Goal: Obtain resource: Download file/media

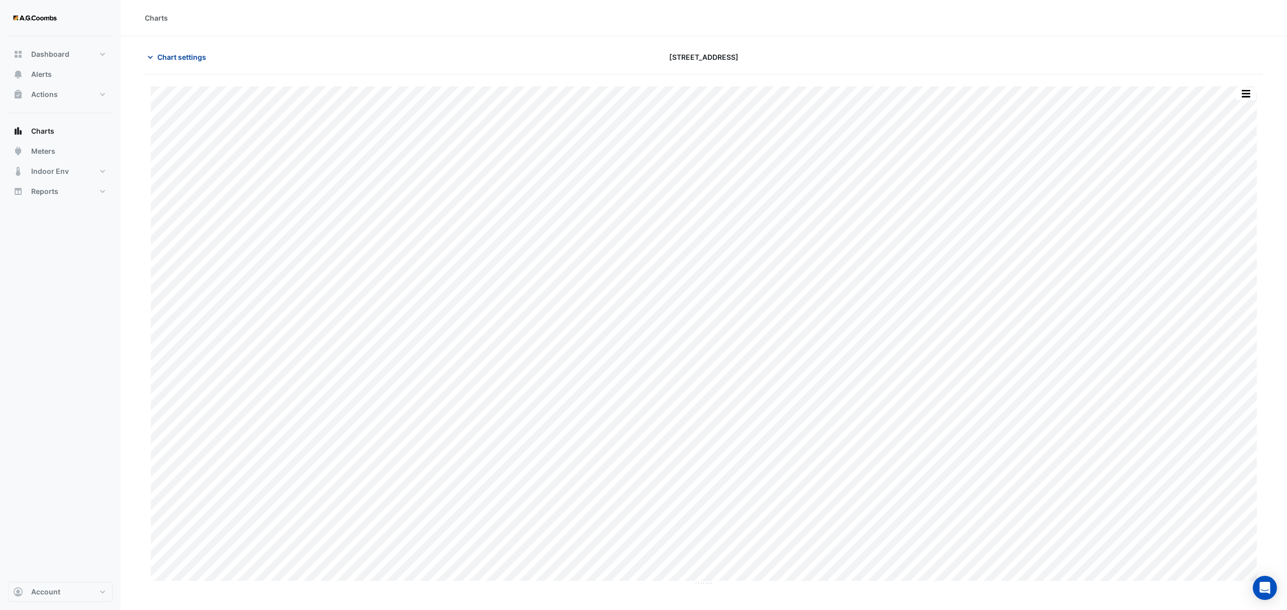
click at [184, 50] on button "Chart settings" at bounding box center [179, 57] width 68 height 18
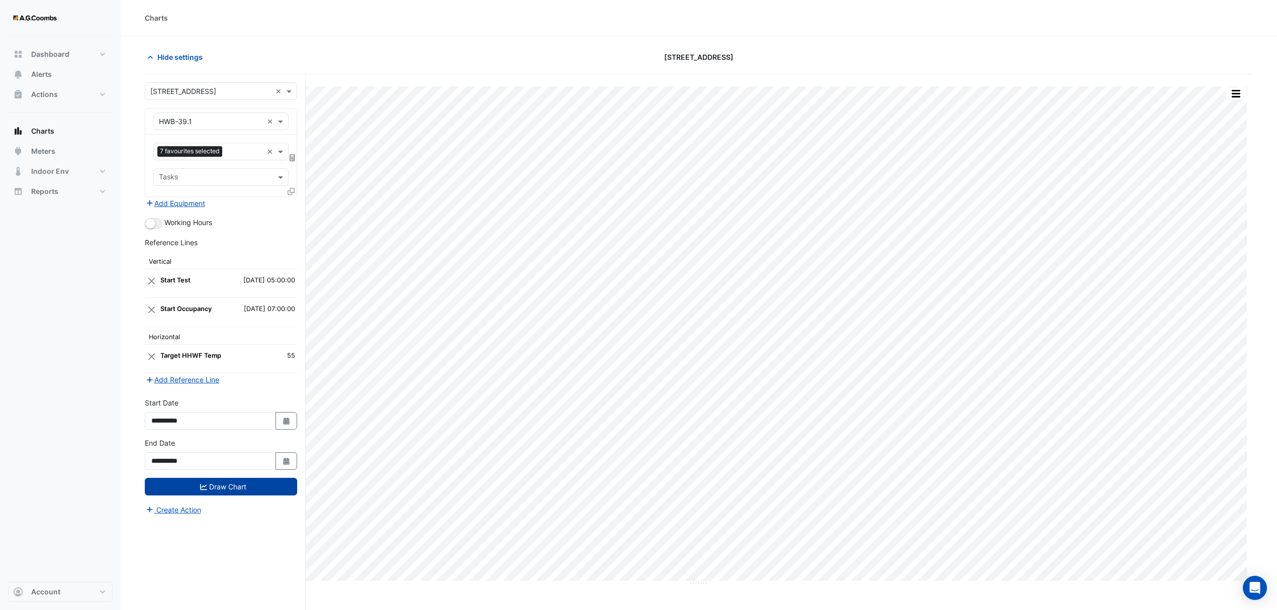
click at [222, 487] on button "Draw Chart" at bounding box center [221, 487] width 152 height 18
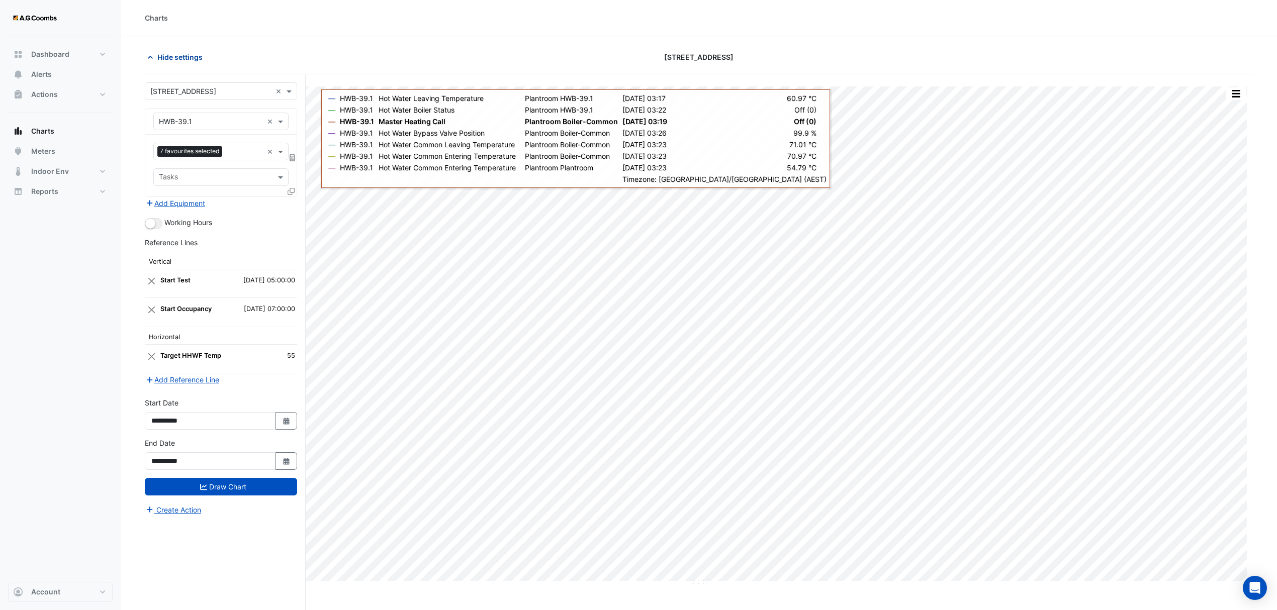
click at [182, 61] on span "Hide settings" at bounding box center [179, 57] width 45 height 11
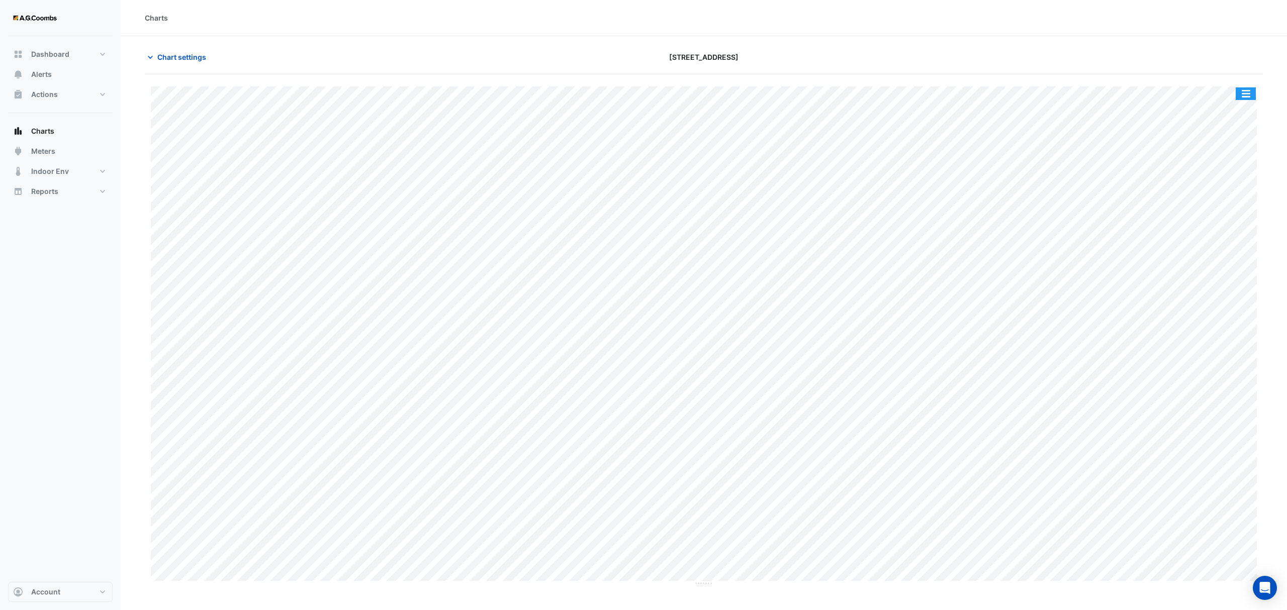
click at [1249, 93] on button "button" at bounding box center [1246, 93] width 20 height 13
click at [1205, 166] on div "Save as JPEG" at bounding box center [1226, 164] width 60 height 17
click at [1256, 89] on button "button" at bounding box center [1246, 93] width 20 height 13
click at [1246, 166] on div "Save as JPEG" at bounding box center [1226, 164] width 60 height 17
click at [1244, 94] on button "button" at bounding box center [1246, 93] width 20 height 13
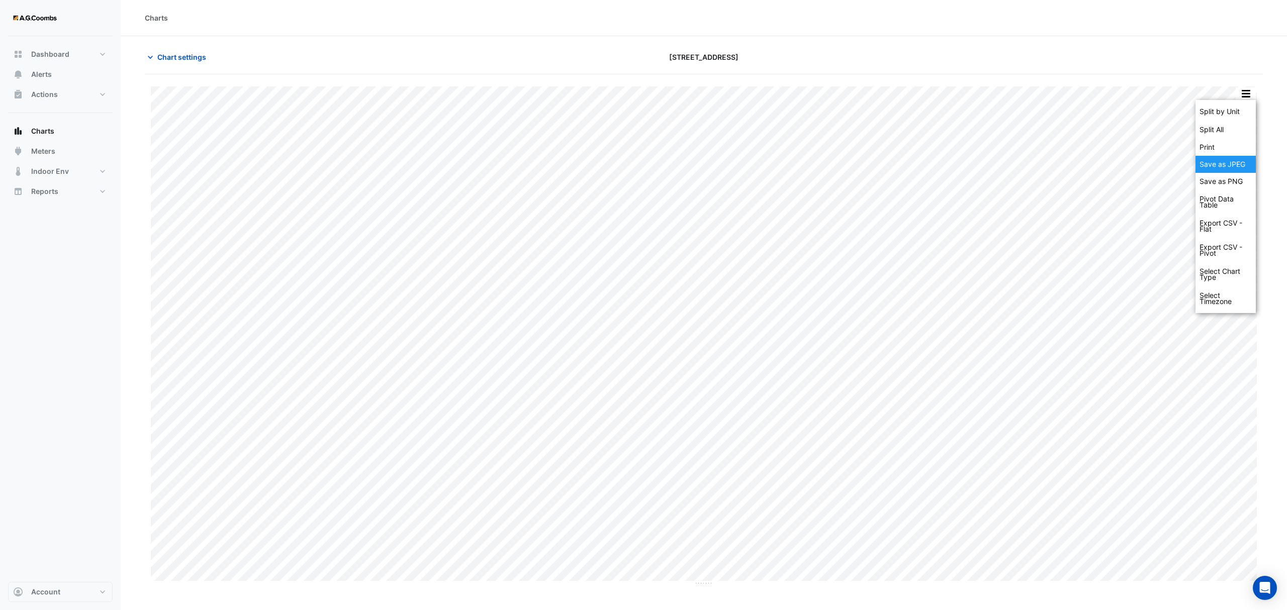
click at [1229, 167] on div "Save as JPEG" at bounding box center [1226, 164] width 60 height 17
click at [1248, 89] on button "button" at bounding box center [1246, 93] width 20 height 13
click at [1240, 159] on div "Save as JPEG" at bounding box center [1226, 164] width 60 height 17
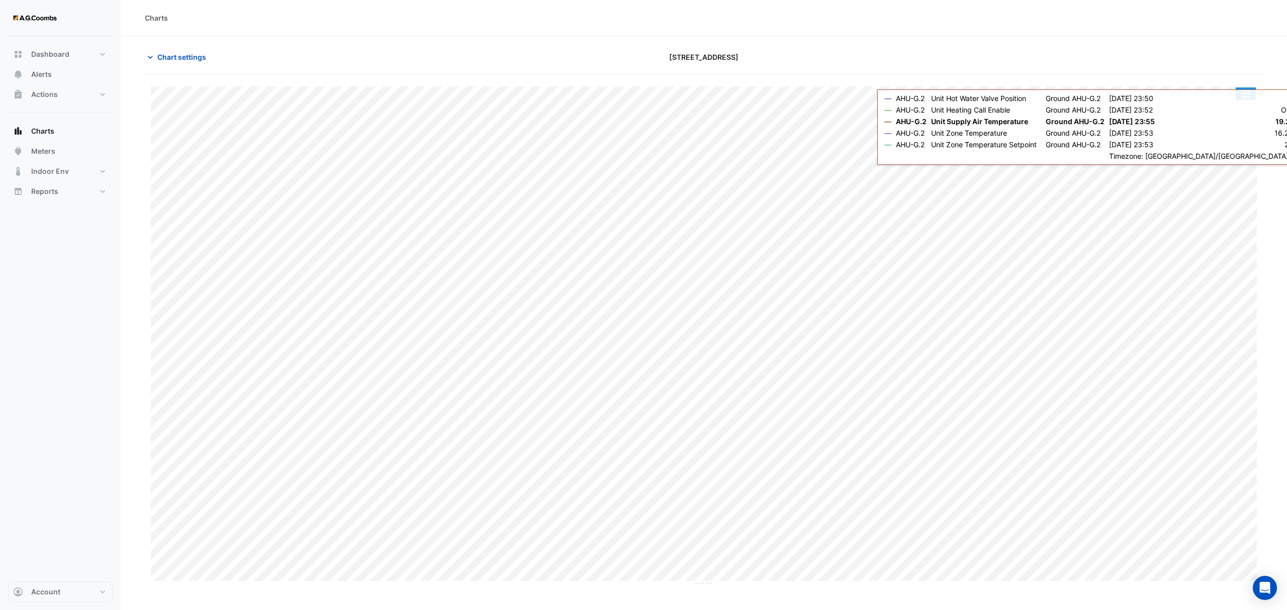
drag, startPoint x: 1248, startPoint y: 95, endPoint x: 1252, endPoint y: 153, distance: 58.0
click at [1247, 95] on button "button" at bounding box center [1246, 93] width 20 height 13
click at [1242, 164] on div "Save as JPEG" at bounding box center [1226, 164] width 60 height 17
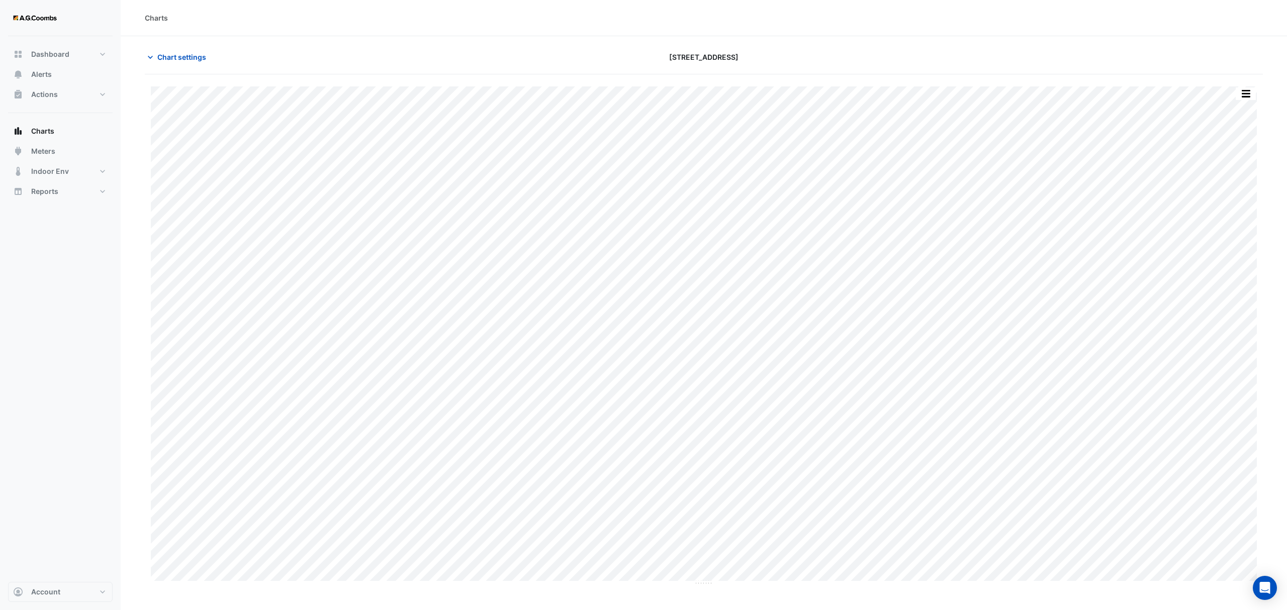
click at [1257, 93] on div "Split by Unit Split All Print Save as JPEG Save as PNG Pivot Data Table Export …" at bounding box center [704, 335] width 1118 height 499
click at [1250, 94] on button "button" at bounding box center [1246, 93] width 20 height 13
click at [1242, 169] on div "Save as JPEG" at bounding box center [1226, 164] width 60 height 17
click at [1242, 97] on button "button" at bounding box center [1246, 93] width 20 height 13
click at [1233, 160] on div "Save as JPEG" at bounding box center [1226, 164] width 60 height 17
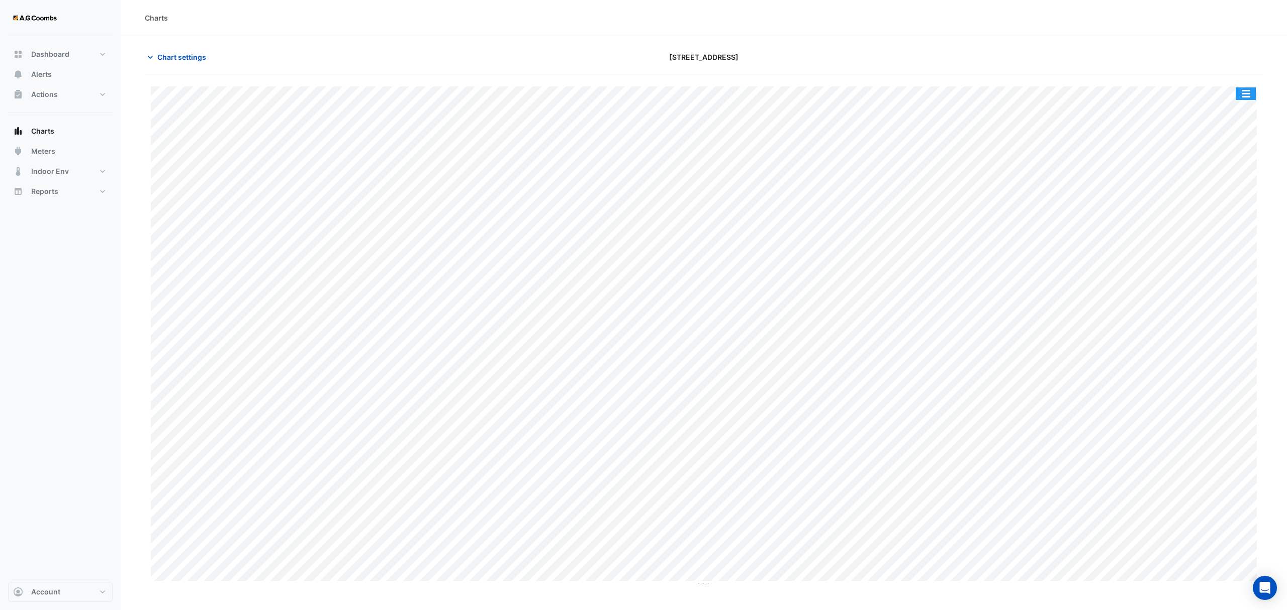
drag, startPoint x: 1238, startPoint y: 97, endPoint x: 1239, endPoint y: 106, distance: 9.1
click at [1238, 97] on button "button" at bounding box center [1246, 93] width 20 height 13
click at [1242, 161] on div "Save as JPEG" at bounding box center [1226, 164] width 60 height 17
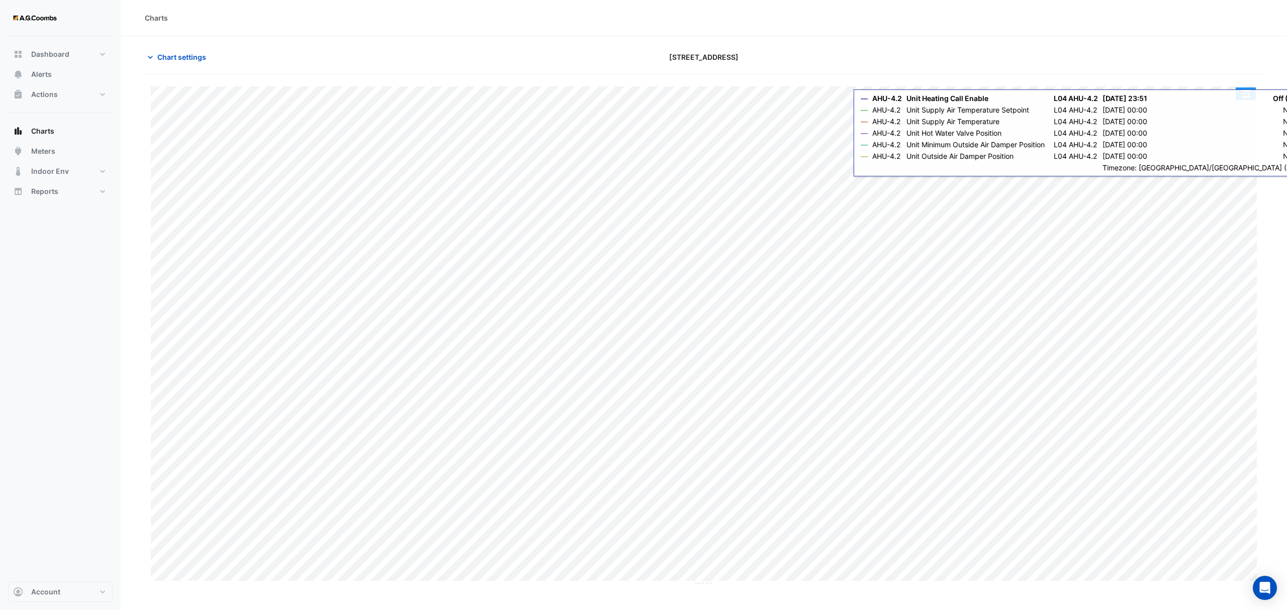
click at [1246, 97] on button "button" at bounding box center [1246, 93] width 20 height 13
click at [1239, 166] on div "Save as JPEG" at bounding box center [1226, 164] width 60 height 17
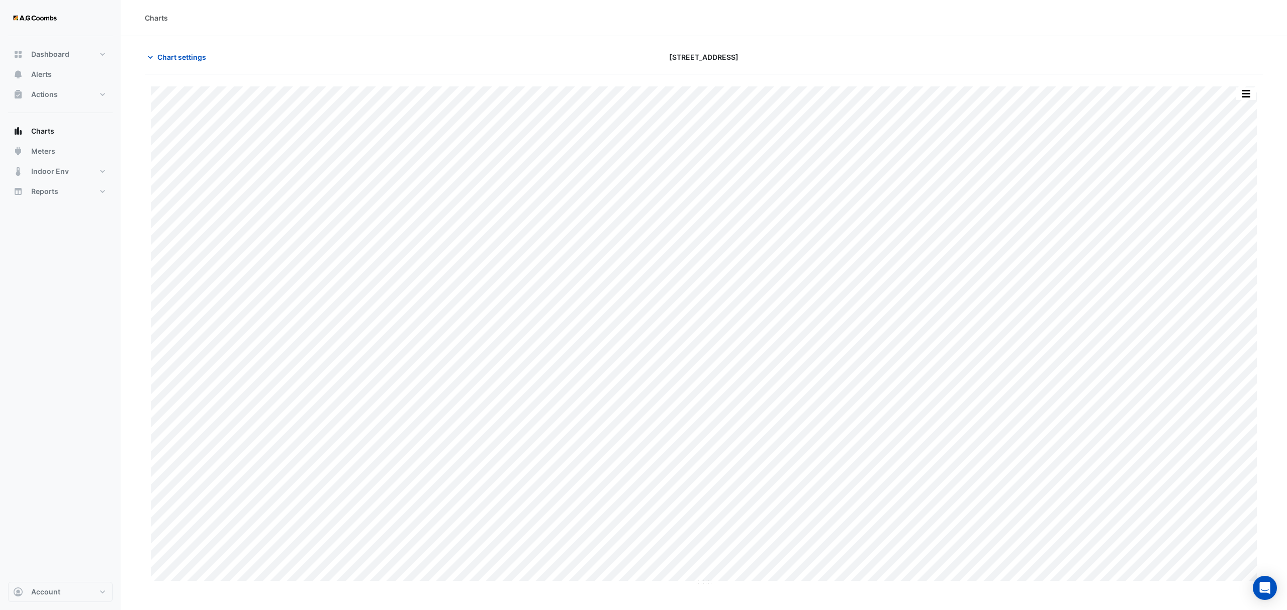
click at [1251, 85] on div "Split by Unit Split All Print Save as JPEG Save as PNG Pivot Data Table Export …" at bounding box center [704, 329] width 1118 height 511
click at [1249, 90] on button "button" at bounding box center [1246, 93] width 20 height 13
click at [1225, 164] on div "Save as JPEG" at bounding box center [1226, 164] width 60 height 17
click at [1248, 98] on button "button" at bounding box center [1246, 93] width 20 height 13
click at [1238, 163] on div "Save as JPEG" at bounding box center [1226, 164] width 60 height 17
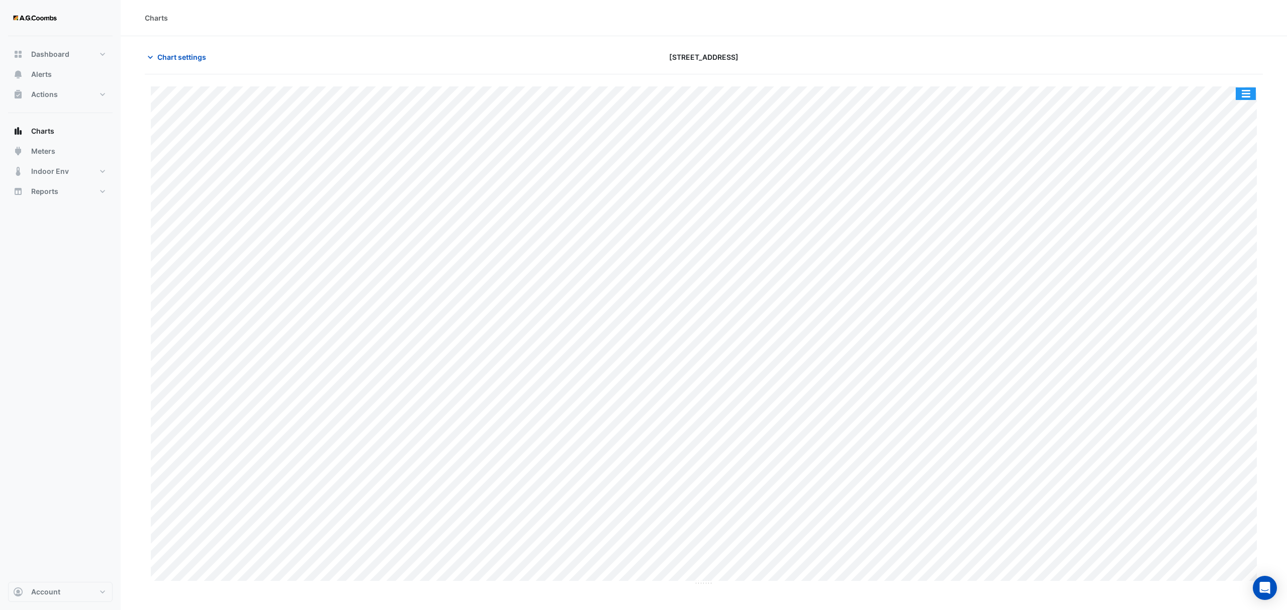
click at [1244, 89] on button "button" at bounding box center [1246, 93] width 20 height 13
click at [1232, 169] on div "Save as JPEG" at bounding box center [1226, 164] width 60 height 17
drag, startPoint x: 1250, startPoint y: 93, endPoint x: 1275, endPoint y: 202, distance: 112.0
click at [1250, 93] on button "button" at bounding box center [1246, 93] width 20 height 13
click at [1236, 165] on div "Save as JPEG" at bounding box center [1226, 164] width 60 height 17
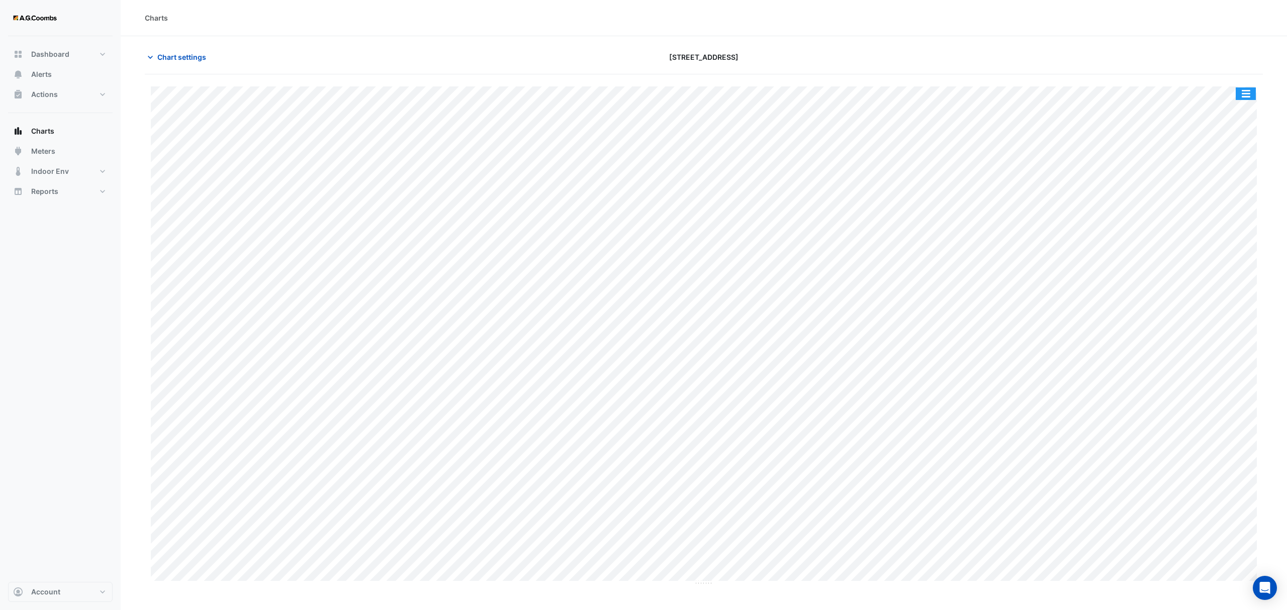
drag, startPoint x: 1250, startPoint y: 90, endPoint x: 1254, endPoint y: 95, distance: 6.6
click at [1250, 94] on button "button" at bounding box center [1246, 93] width 20 height 13
click at [1242, 161] on div "Save as JPEG" at bounding box center [1226, 164] width 60 height 17
click at [1246, 93] on button "button" at bounding box center [1246, 93] width 20 height 13
click at [1225, 164] on div "Save as JPEG" at bounding box center [1226, 164] width 60 height 17
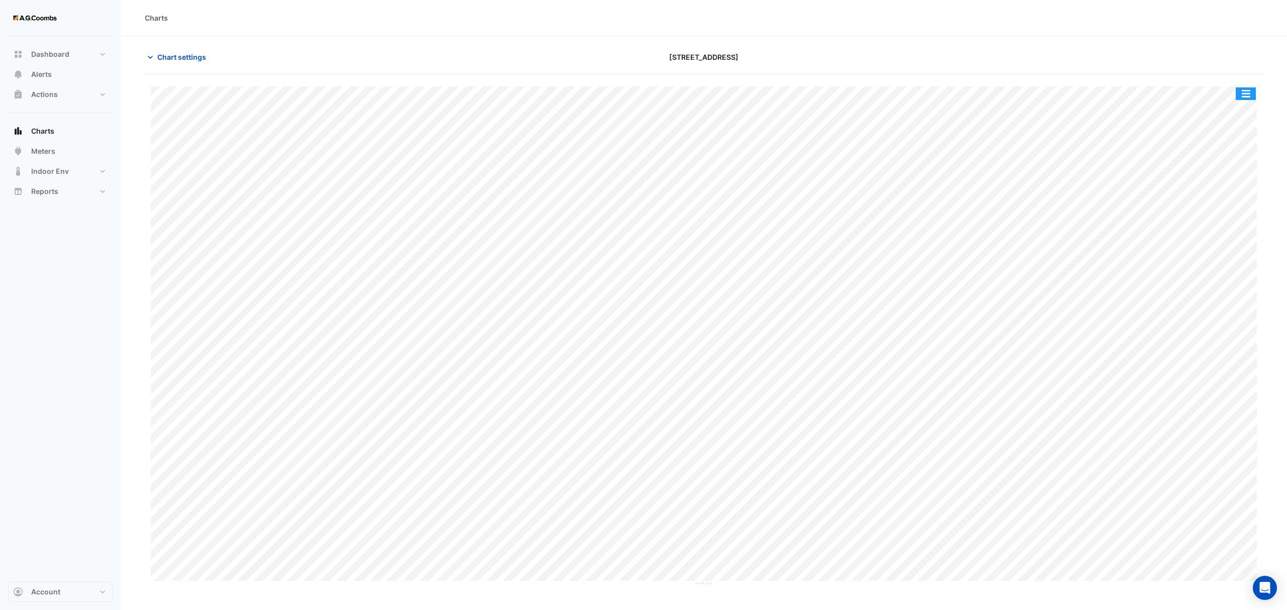
click at [1248, 91] on button "button" at bounding box center [1246, 93] width 20 height 13
click at [1246, 160] on div "Save as JPEG" at bounding box center [1226, 164] width 60 height 17
click at [1244, 93] on button "button" at bounding box center [1246, 93] width 20 height 13
click at [1239, 161] on div "Save as JPEG" at bounding box center [1226, 164] width 60 height 17
click at [1247, 99] on button "button" at bounding box center [1246, 93] width 20 height 13
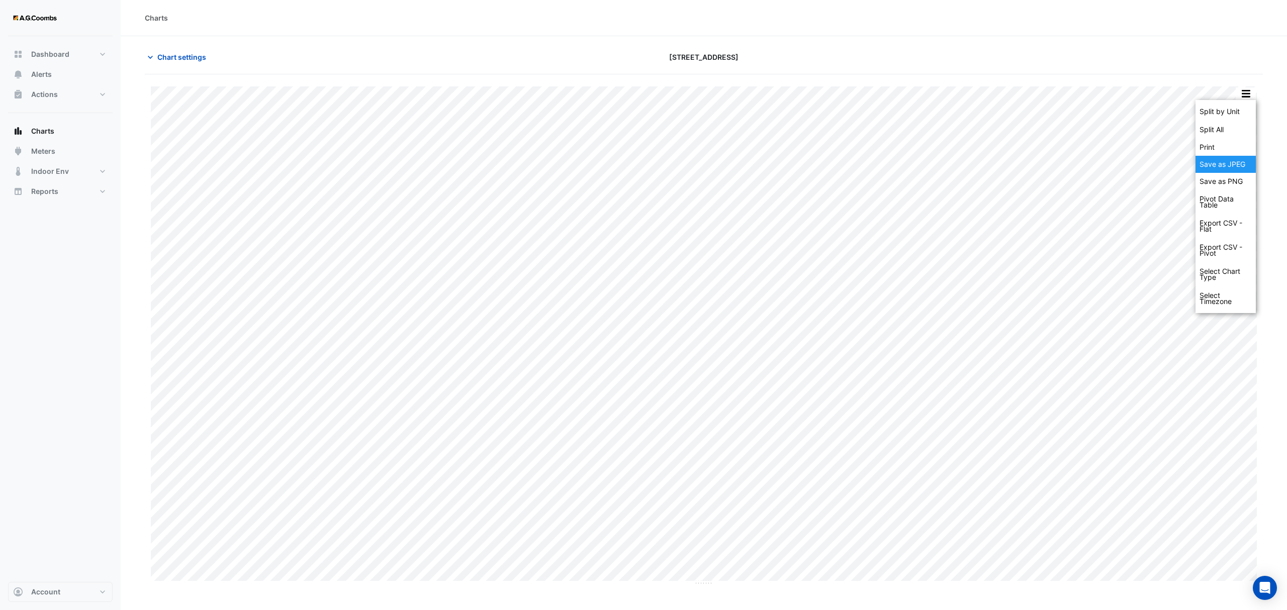
click at [1236, 168] on div "Save as JPEG" at bounding box center [1226, 164] width 60 height 17
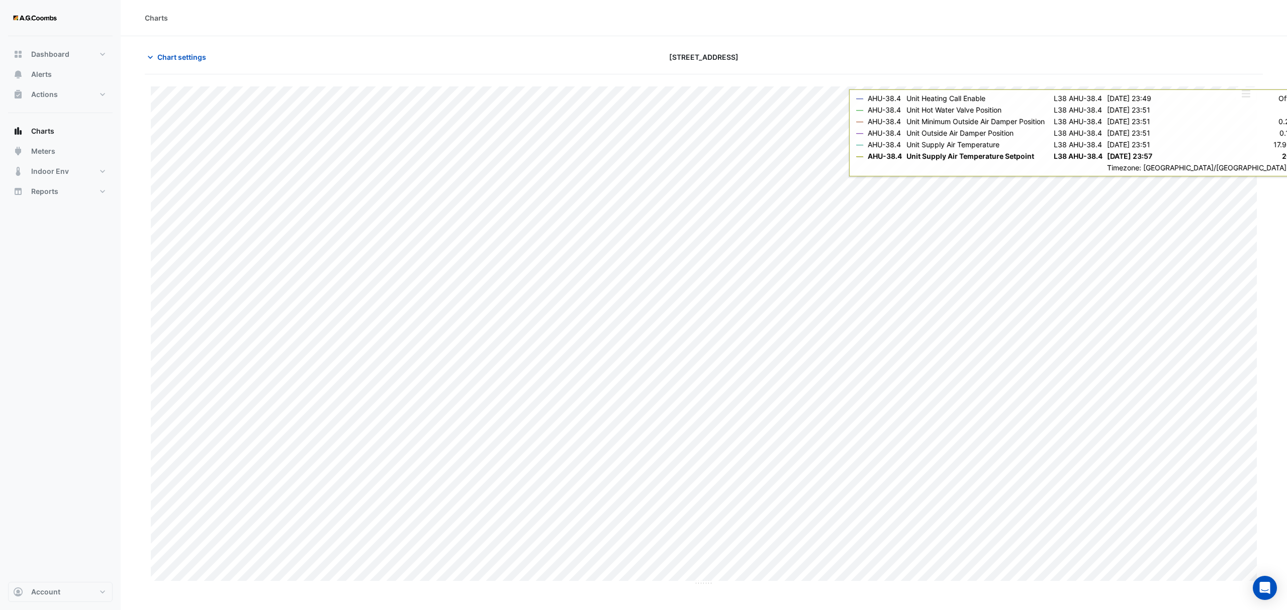
click at [1246, 94] on button "button" at bounding box center [1246, 93] width 20 height 13
click at [1248, 166] on div "Save as JPEG" at bounding box center [1226, 164] width 60 height 17
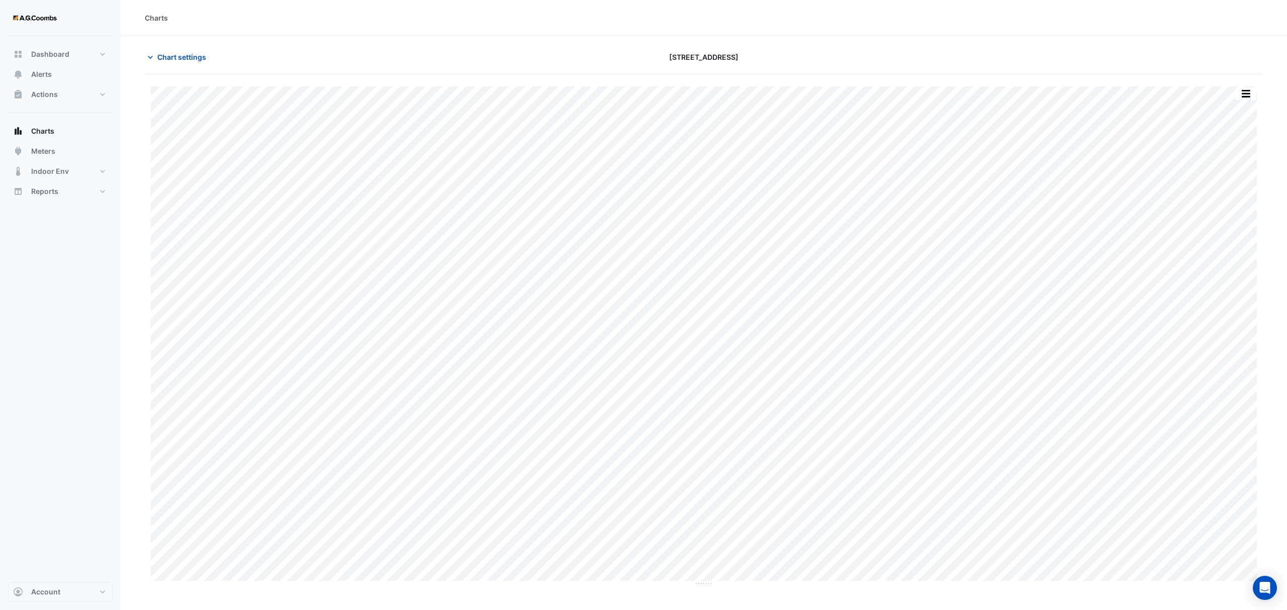
click at [1249, 97] on button "button" at bounding box center [1246, 93] width 20 height 13
drag, startPoint x: 1241, startPoint y: 168, endPoint x: 1282, endPoint y: 198, distance: 51.1
click at [1241, 167] on div "Save as JPEG" at bounding box center [1226, 164] width 60 height 17
click at [1242, 91] on button "button" at bounding box center [1246, 93] width 20 height 13
click at [1244, 166] on div "Save as JPEG" at bounding box center [1226, 164] width 60 height 17
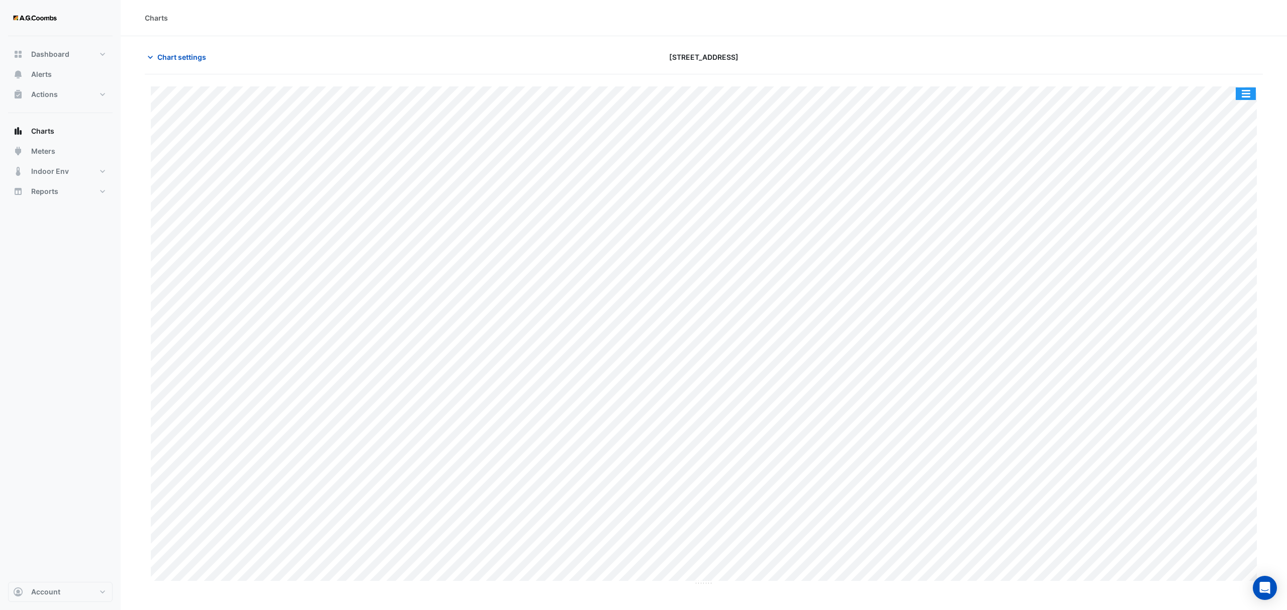
click at [1249, 100] on button "button" at bounding box center [1246, 93] width 20 height 13
click at [1225, 166] on div "Save as JPEG" at bounding box center [1226, 164] width 60 height 17
click at [1246, 99] on button "button" at bounding box center [1246, 93] width 20 height 13
click at [1238, 160] on div "Save as JPEG" at bounding box center [1226, 164] width 60 height 17
click at [1248, 93] on button "button" at bounding box center [1246, 93] width 20 height 13
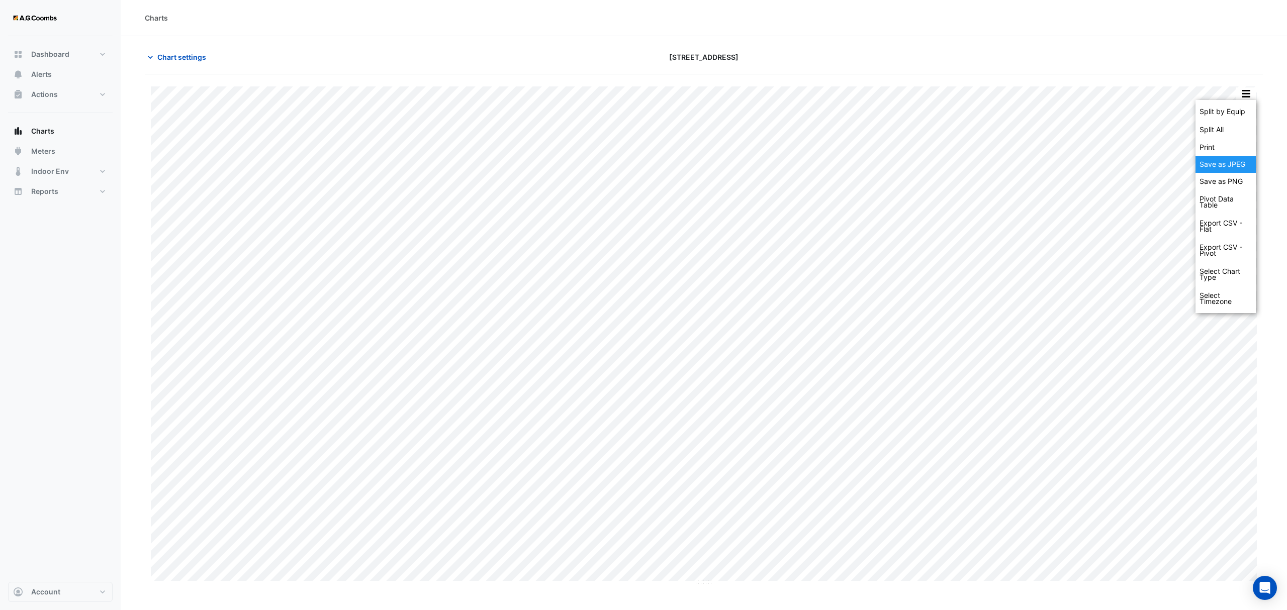
click at [1238, 157] on div "Save as JPEG" at bounding box center [1226, 164] width 60 height 17
click at [1245, 97] on button "button" at bounding box center [1246, 93] width 20 height 13
click at [1221, 164] on div "Save as JPEG" at bounding box center [1226, 164] width 60 height 17
click at [1243, 95] on button "button" at bounding box center [1246, 93] width 20 height 13
click at [1237, 161] on div "Save as JPEG" at bounding box center [1226, 164] width 60 height 17
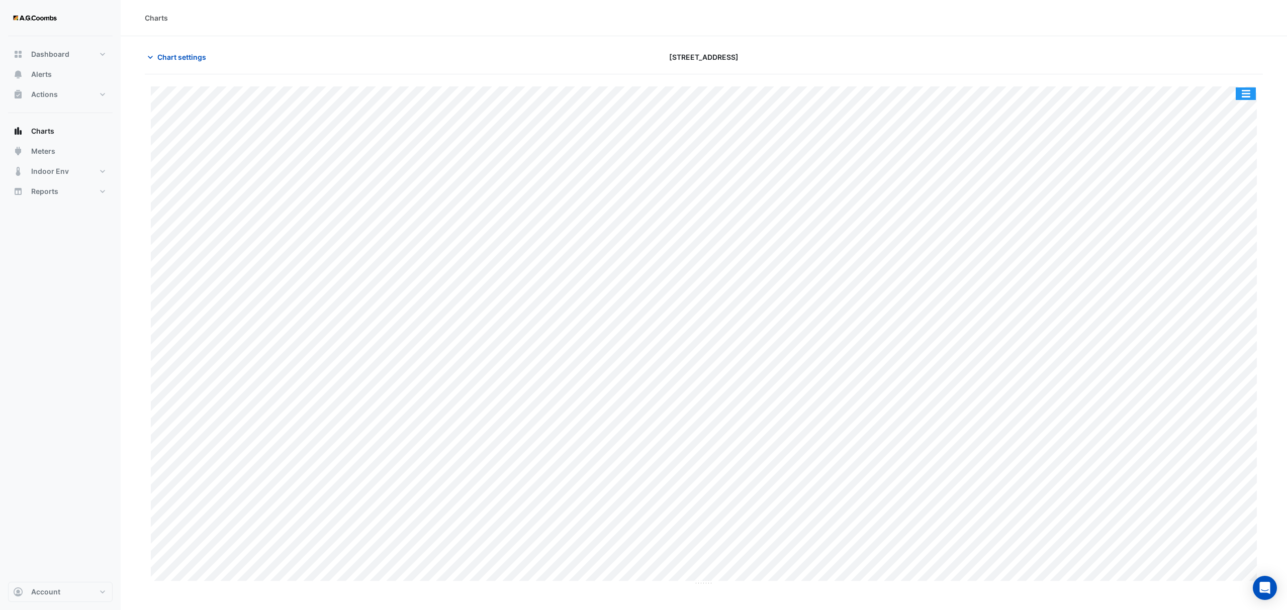
click at [1240, 93] on button "button" at bounding box center [1246, 93] width 20 height 13
click at [1241, 169] on div "Save as JPEG" at bounding box center [1226, 164] width 60 height 17
click at [1254, 95] on button "button" at bounding box center [1246, 93] width 20 height 13
click at [1242, 171] on div "Save as JPEG" at bounding box center [1226, 164] width 60 height 17
click at [1242, 94] on button "button" at bounding box center [1246, 93] width 20 height 13
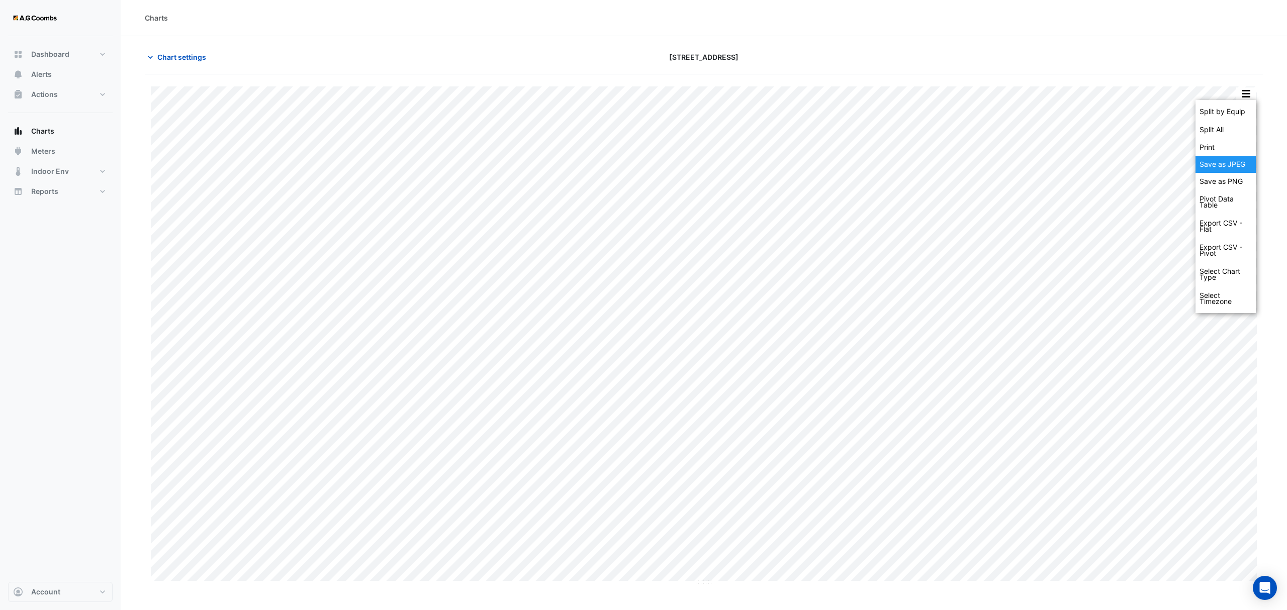
click at [1234, 165] on div "Save as JPEG" at bounding box center [1226, 164] width 60 height 17
click at [1249, 96] on button "button" at bounding box center [1246, 93] width 20 height 13
click at [1240, 161] on div "Save as JPEG" at bounding box center [1226, 164] width 60 height 17
click at [1246, 95] on button "button" at bounding box center [1246, 93] width 20 height 13
click at [1230, 165] on div "Save as JPEG" at bounding box center [1226, 164] width 60 height 17
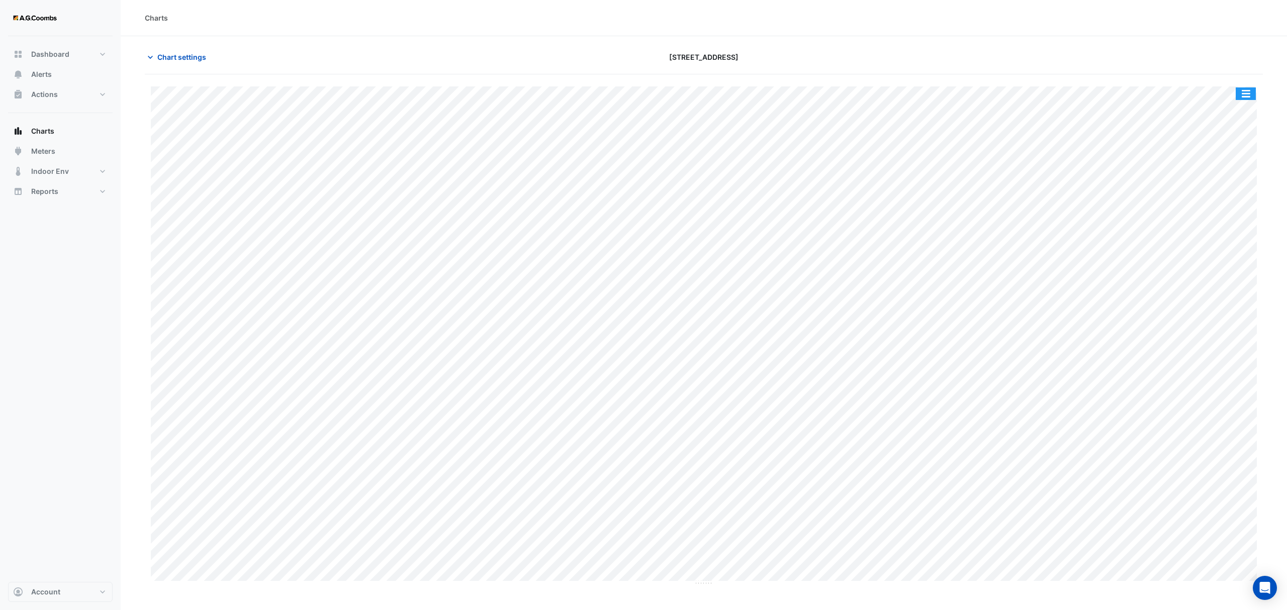
click at [1242, 100] on button "button" at bounding box center [1246, 93] width 20 height 13
click at [1236, 169] on div "Save as JPEG" at bounding box center [1226, 164] width 60 height 17
click at [1252, 91] on button "button" at bounding box center [1246, 93] width 20 height 13
click at [1231, 159] on div "Save as JPEG" at bounding box center [1226, 164] width 60 height 17
click at [1243, 100] on button "button" at bounding box center [1246, 93] width 20 height 13
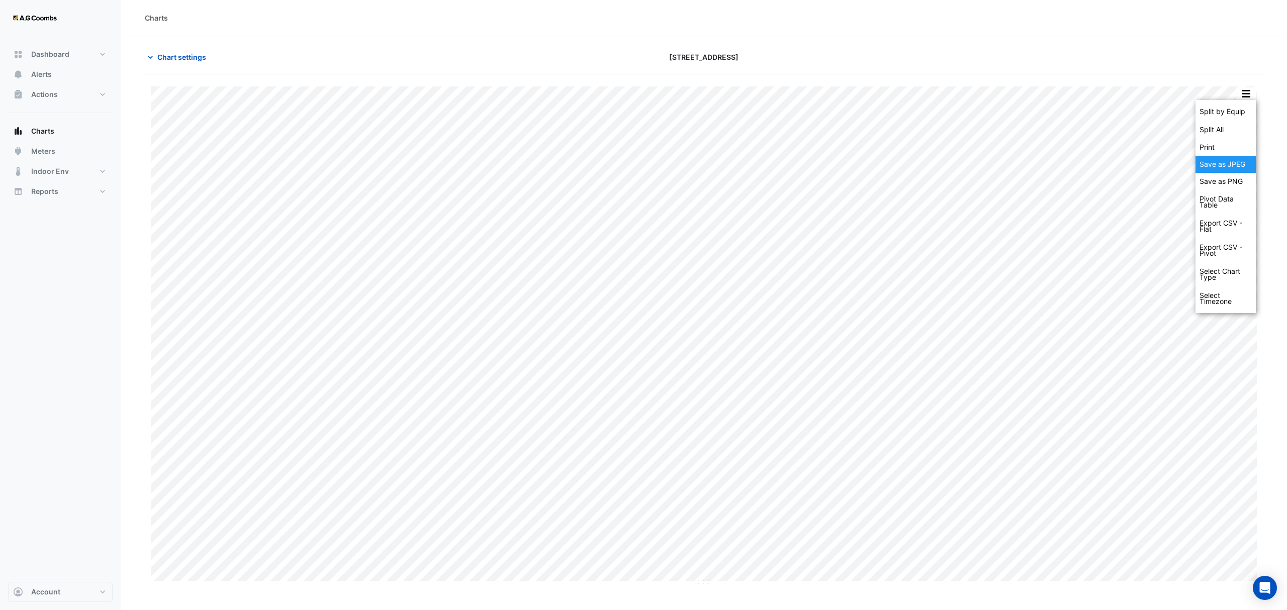
click at [1237, 161] on div "Save as JPEG" at bounding box center [1226, 164] width 60 height 17
click at [1246, 95] on button "button" at bounding box center [1246, 93] width 20 height 13
click at [1228, 163] on div "Save as JPEG" at bounding box center [1226, 164] width 60 height 17
click at [1243, 97] on button "button" at bounding box center [1246, 93] width 20 height 13
click at [1229, 167] on div "Save as JPEG" at bounding box center [1226, 164] width 60 height 17
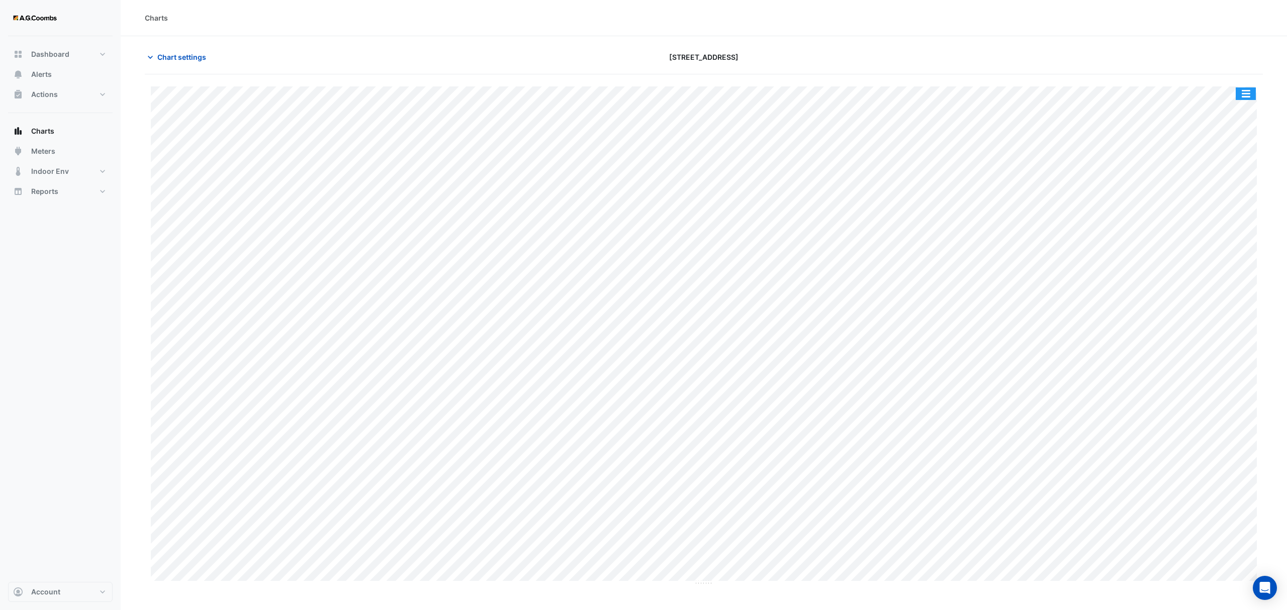
click at [1240, 99] on button "button" at bounding box center [1246, 93] width 20 height 13
click at [1234, 157] on div "Save as JPEG" at bounding box center [1226, 164] width 60 height 17
click at [1250, 97] on button "button" at bounding box center [1246, 93] width 20 height 13
click at [1222, 165] on div "Save as JPEG" at bounding box center [1226, 164] width 60 height 17
click at [1242, 90] on button "button" at bounding box center [1246, 93] width 20 height 13
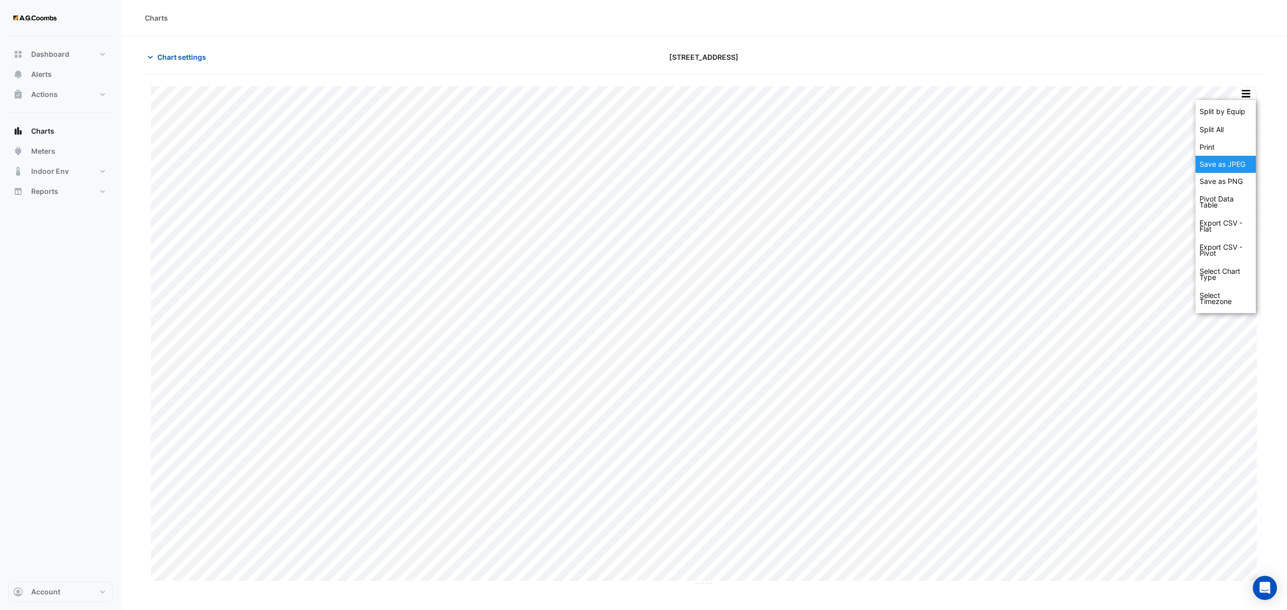
click at [1232, 160] on div "Save as JPEG" at bounding box center [1226, 164] width 60 height 17
click at [1247, 97] on button "button" at bounding box center [1246, 93] width 20 height 13
click at [1221, 168] on div "Save as JPEG" at bounding box center [1226, 164] width 60 height 17
click at [1247, 94] on button "button" at bounding box center [1246, 93] width 20 height 13
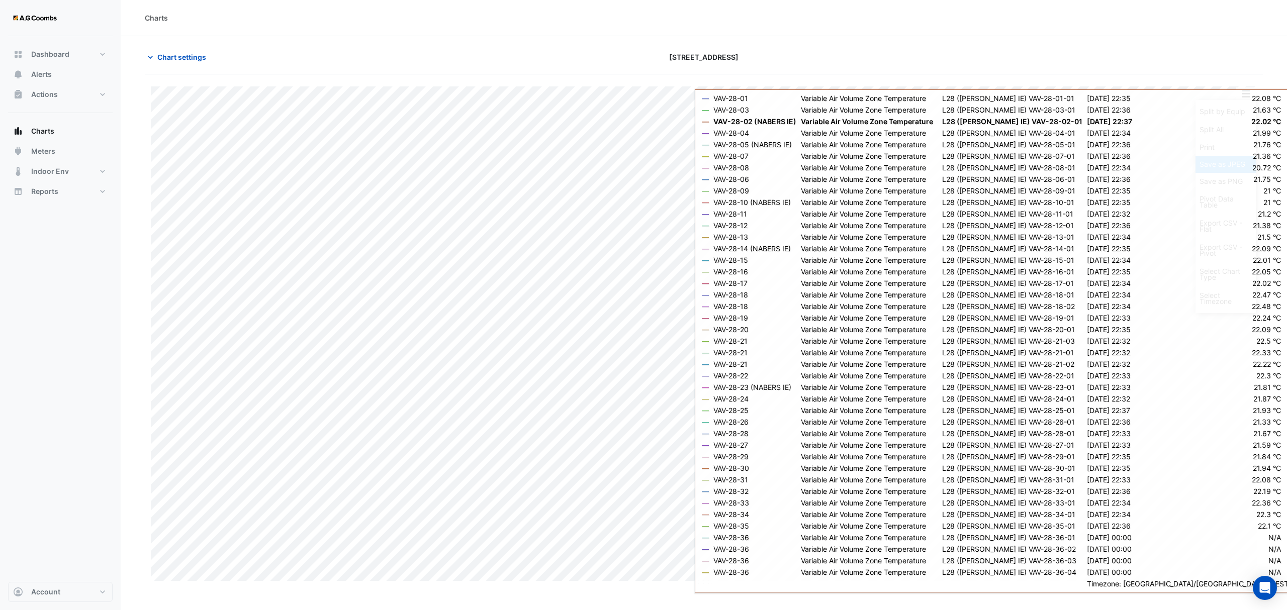
click at [1211, 165] on div "Save as JPEG" at bounding box center [1226, 164] width 60 height 17
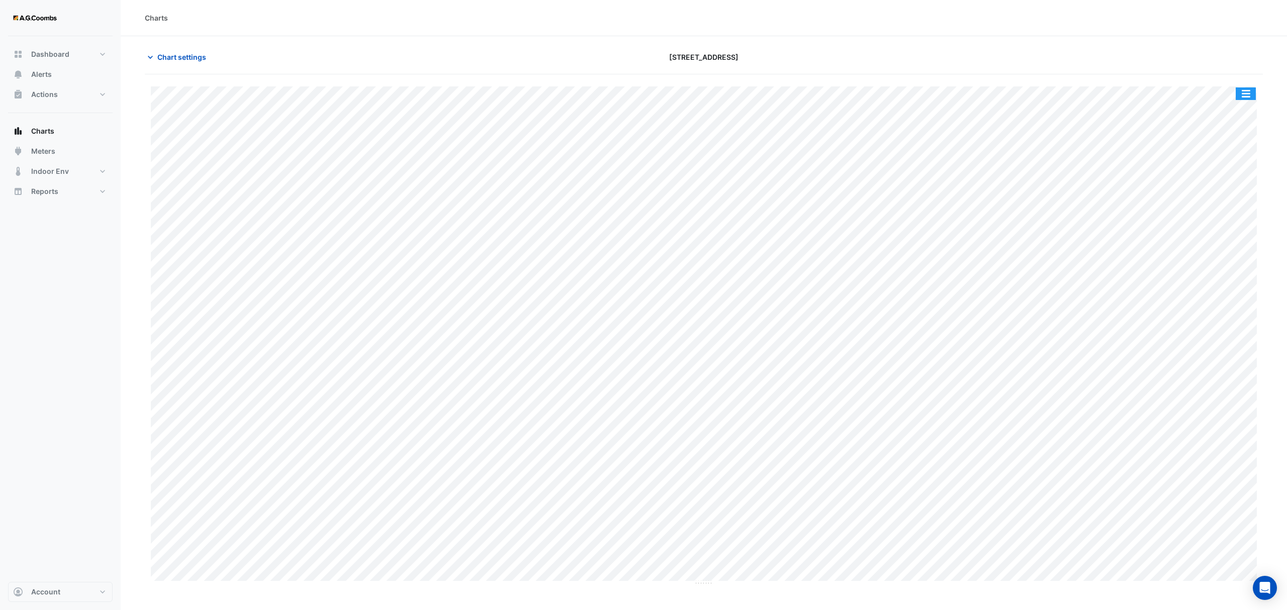
click at [1241, 94] on button "button" at bounding box center [1246, 93] width 20 height 13
click at [1231, 165] on div "Save as JPEG" at bounding box center [1226, 164] width 60 height 17
click at [1249, 97] on button "button" at bounding box center [1246, 93] width 20 height 13
click at [1234, 163] on div "Save as JPEG" at bounding box center [1226, 164] width 60 height 17
click at [1248, 98] on button "button" at bounding box center [1246, 93] width 20 height 13
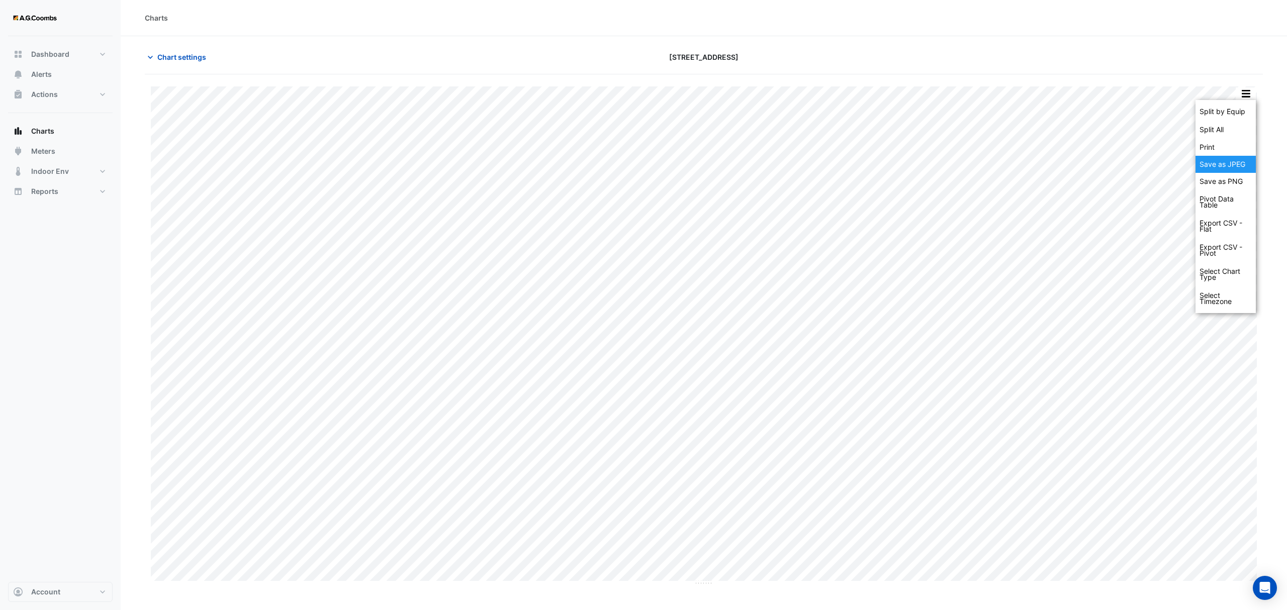
click at [1230, 165] on div "Save as JPEG" at bounding box center [1226, 164] width 60 height 17
click at [1248, 97] on button "button" at bounding box center [1246, 93] width 20 height 13
click at [1246, 169] on div "Save as JPEG" at bounding box center [1226, 164] width 60 height 17
click at [1248, 99] on button "button" at bounding box center [1246, 93] width 20 height 13
click at [1242, 170] on div "Save as JPEG" at bounding box center [1226, 164] width 60 height 17
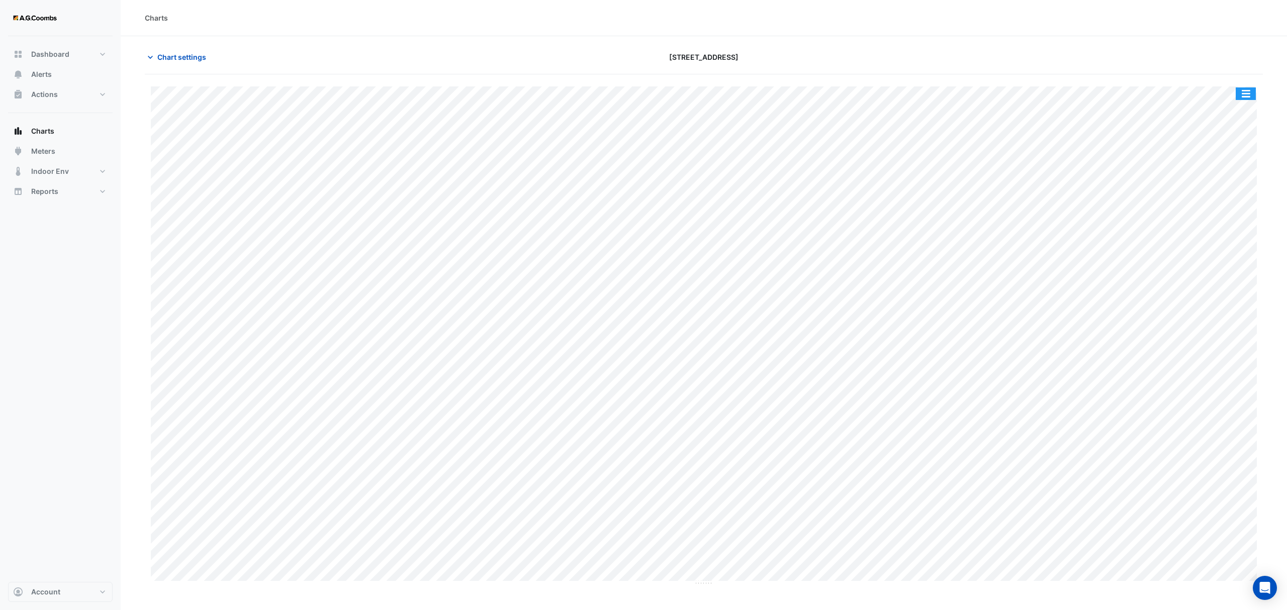
click at [1248, 93] on button "button" at bounding box center [1246, 93] width 20 height 13
click at [1240, 165] on div "Save as JPEG" at bounding box center [1226, 164] width 60 height 17
drag, startPoint x: 1249, startPoint y: 100, endPoint x: 1265, endPoint y: 145, distance: 48.5
click at [1249, 99] on button "button" at bounding box center [1246, 93] width 20 height 13
click at [1233, 159] on div "Save as JPEG" at bounding box center [1226, 164] width 60 height 17
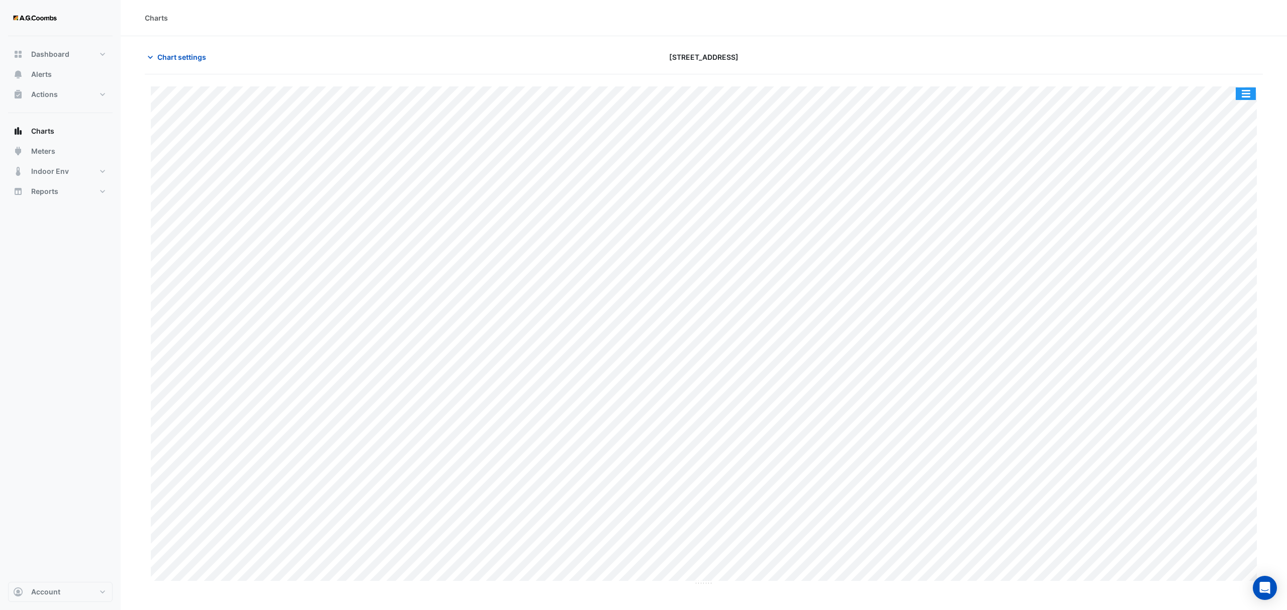
click at [1246, 91] on button "button" at bounding box center [1246, 93] width 20 height 13
click at [1236, 163] on div "Save as JPEG" at bounding box center [1226, 164] width 60 height 17
drag, startPoint x: 1244, startPoint y: 93, endPoint x: 1258, endPoint y: 119, distance: 29.9
click at [1244, 93] on button "button" at bounding box center [1246, 93] width 20 height 13
click at [1242, 157] on div "Save as JPEG" at bounding box center [1226, 164] width 60 height 17
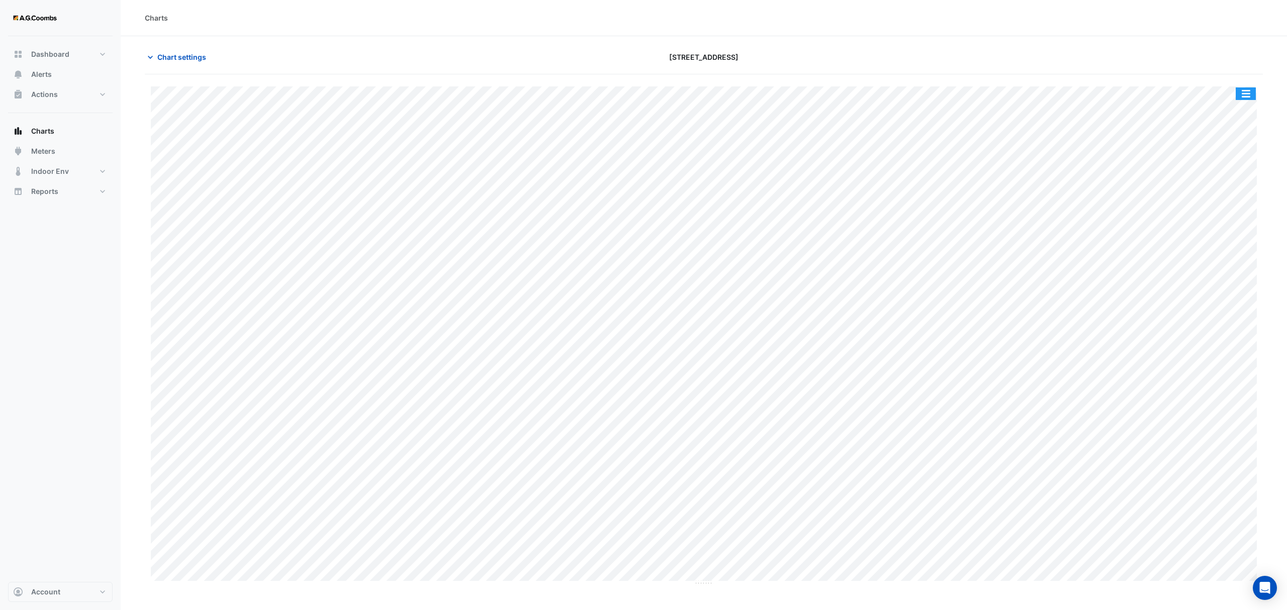
click at [1248, 97] on button "button" at bounding box center [1246, 93] width 20 height 13
click at [1229, 168] on div "Save as JPEG" at bounding box center [1226, 164] width 60 height 17
click at [1244, 93] on button "button" at bounding box center [1246, 93] width 20 height 13
click at [1235, 171] on div "Save as JPEG" at bounding box center [1226, 164] width 60 height 17
